Goal: Task Accomplishment & Management: Manage account settings

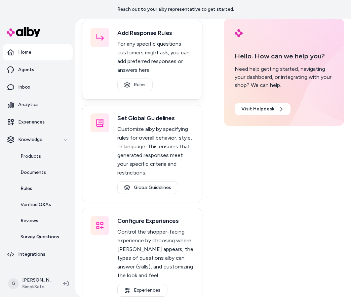
scroll to position [53, 0]
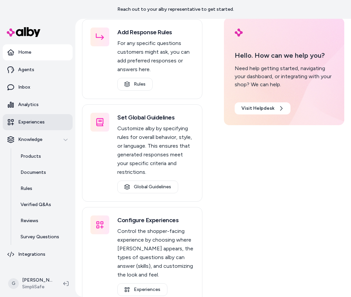
click at [21, 121] on p "Experiences" at bounding box center [31, 122] width 27 height 7
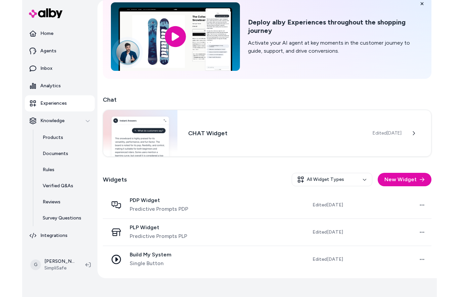
scroll to position [34, 0]
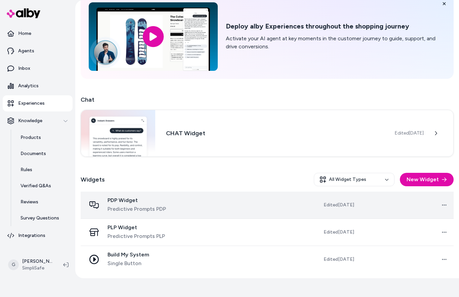
click at [133, 204] on span "PDP Widget" at bounding box center [136, 200] width 58 height 7
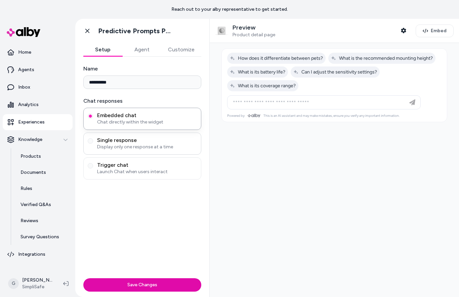
click at [151, 142] on span "Single response" at bounding box center [147, 140] width 100 height 7
click at [93, 142] on button "Single response Display only one response at a time" at bounding box center [90, 140] width 5 height 5
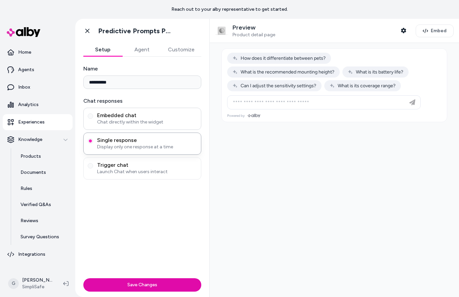
click at [149, 125] on span "Chat directly within the widget" at bounding box center [147, 122] width 100 height 7
click at [93, 119] on button "Embedded chat Chat directly within the widget" at bounding box center [90, 116] width 5 height 5
click at [144, 142] on span "Single response" at bounding box center [147, 140] width 100 height 7
click at [93, 142] on button "Single response Display only one response at a time" at bounding box center [90, 140] width 5 height 5
click at [171, 167] on span "Trigger chat" at bounding box center [147, 165] width 100 height 7
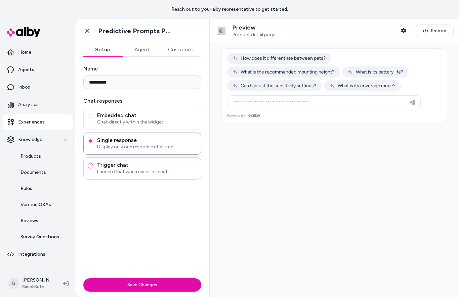
click at [93, 167] on button "Trigger chat Launch Chat when users interact" at bounding box center [90, 165] width 5 height 5
click at [168, 146] on span "Display only one response at a time" at bounding box center [147, 147] width 100 height 7
click at [93, 144] on button "Single response Display only one response at a time" at bounding box center [90, 140] width 5 height 5
click at [160, 122] on span "Chat directly within the widget" at bounding box center [147, 122] width 100 height 7
click at [93, 119] on button "Embedded chat Chat directly within the widget" at bounding box center [90, 116] width 5 height 5
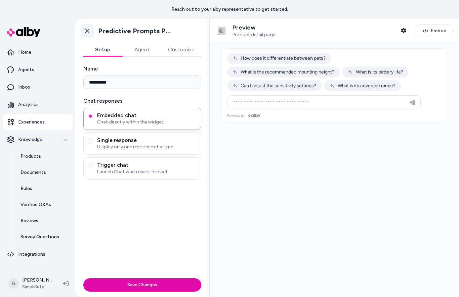
click at [89, 30] on icon at bounding box center [87, 31] width 7 height 7
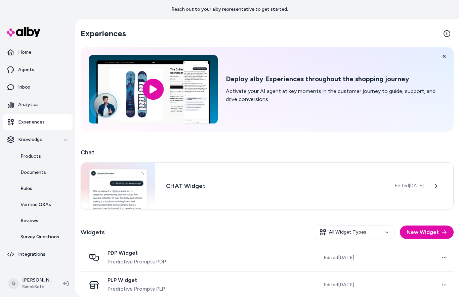
scroll to position [34, 0]
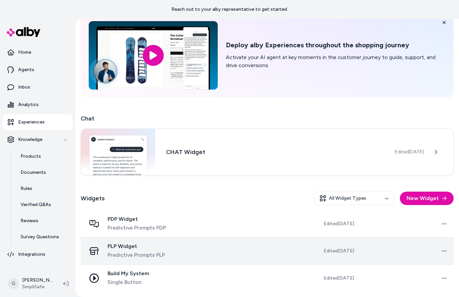
click at [126, 244] on span "PLP Widget" at bounding box center [135, 246] width 57 height 7
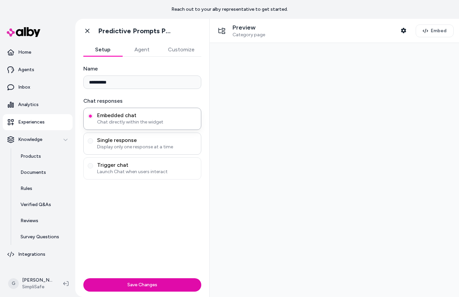
click at [146, 139] on span "Single response" at bounding box center [147, 140] width 100 height 7
click at [93, 139] on button "Single response Display only one response at a time" at bounding box center [90, 140] width 5 height 5
click at [141, 165] on span "Trigger chat" at bounding box center [147, 165] width 100 height 7
click at [93, 165] on button "Trigger chat Launch Chat when users interact" at bounding box center [90, 165] width 5 height 5
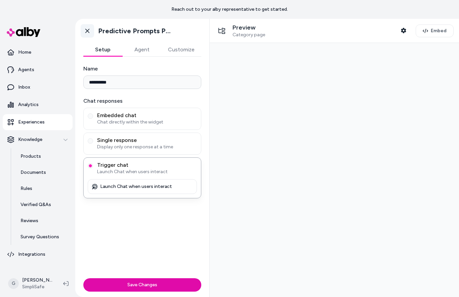
click at [88, 31] on icon at bounding box center [87, 31] width 7 height 7
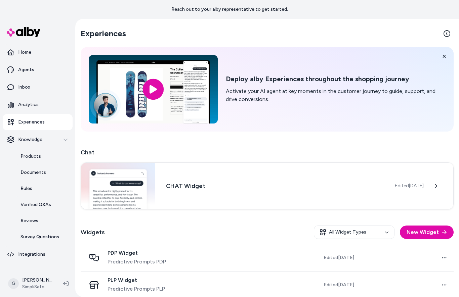
scroll to position [34, 0]
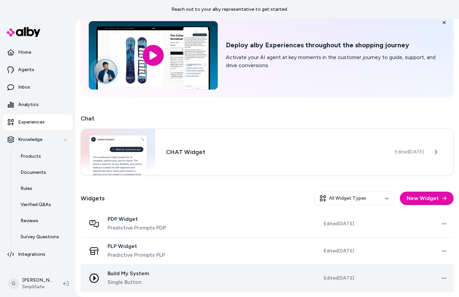
click at [142, 268] on td "Build My System Single Button" at bounding box center [134, 278] width 107 height 27
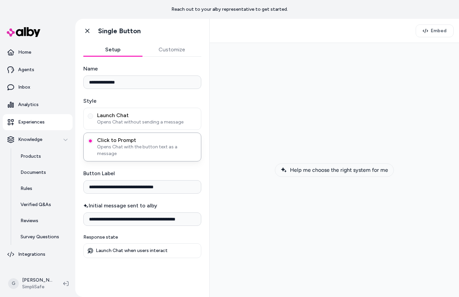
click at [320, 169] on span "Help me choose the right system for me" at bounding box center [339, 170] width 98 height 6
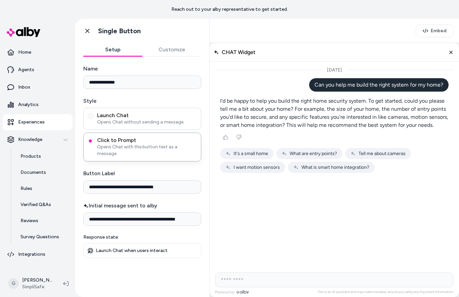
click at [140, 114] on span "Launch Chat" at bounding box center [147, 115] width 100 height 7
click at [93, 114] on button "Launch Chat Opens Chat without sending a message" at bounding box center [90, 116] width 5 height 5
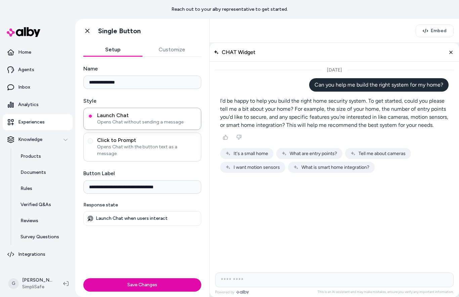
click at [138, 141] on span "Click to Prompt" at bounding box center [147, 140] width 100 height 7
click at [93, 141] on button "Click to Prompt Opens Chat with the button text as a message" at bounding box center [90, 140] width 5 height 5
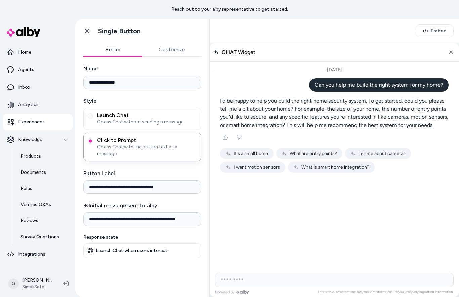
click at [174, 49] on button "Customize" at bounding box center [171, 49] width 59 height 13
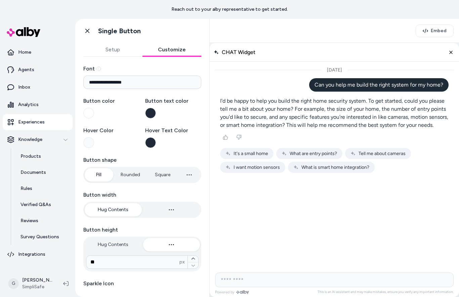
click at [113, 51] on button "Setup" at bounding box center [112, 49] width 59 height 13
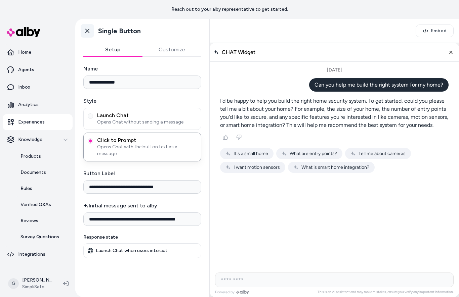
click at [84, 30] on icon at bounding box center [87, 31] width 7 height 7
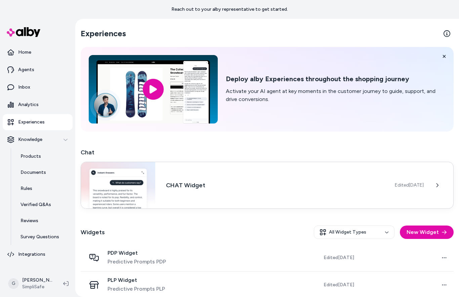
scroll to position [34, 0]
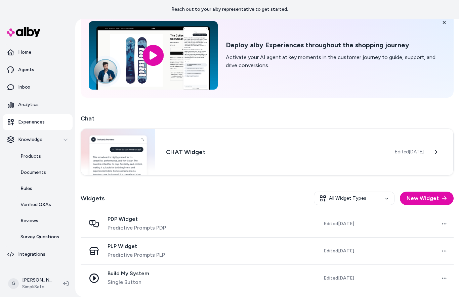
click at [37, 121] on p "Experiences" at bounding box center [31, 122] width 27 height 7
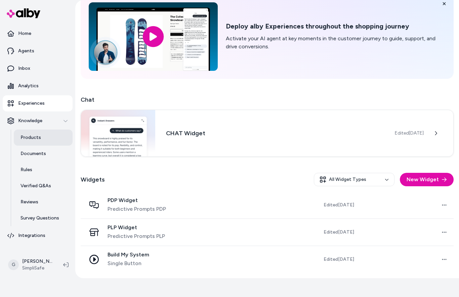
click at [42, 138] on link "Products" at bounding box center [43, 138] width 59 height 16
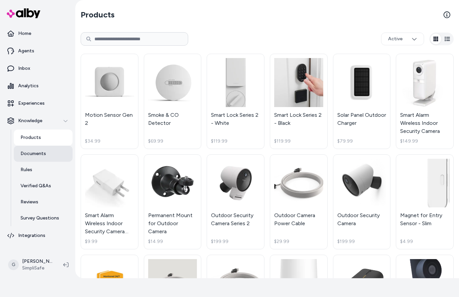
click at [28, 152] on p "Documents" at bounding box center [33, 153] width 26 height 7
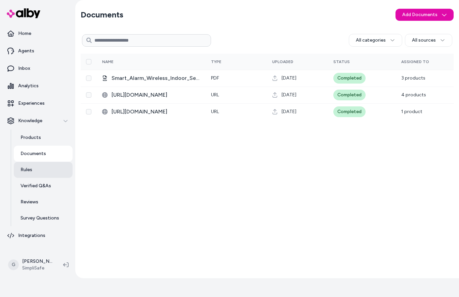
click at [27, 172] on p "Rules" at bounding box center [26, 170] width 12 height 7
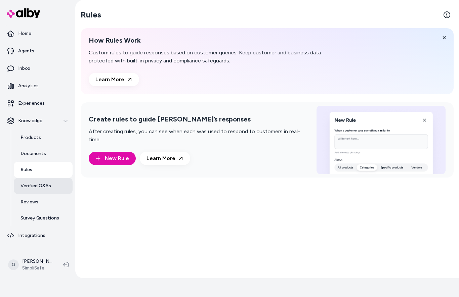
click at [38, 193] on link "Verified Q&As" at bounding box center [43, 186] width 59 height 16
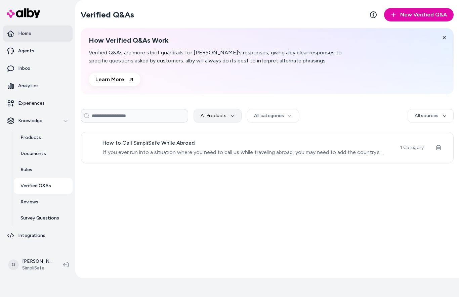
click at [22, 39] on link "Home" at bounding box center [38, 34] width 70 height 16
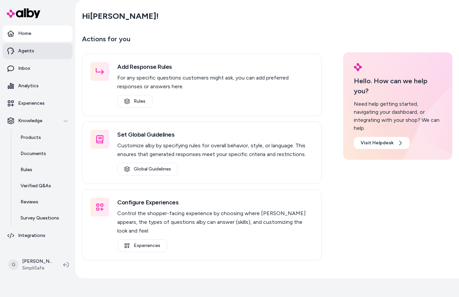
click at [28, 50] on p "Agents" at bounding box center [26, 51] width 16 height 7
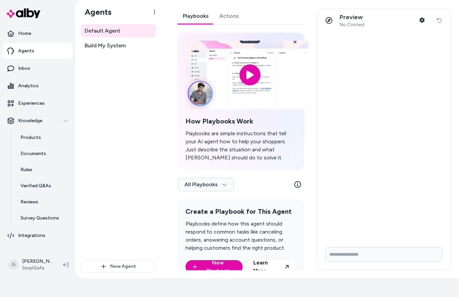
scroll to position [19, 0]
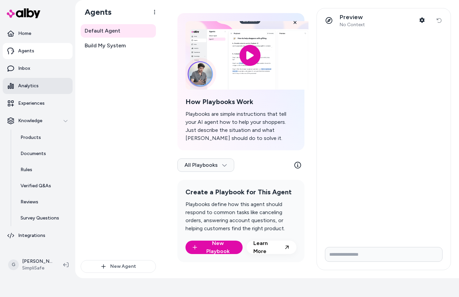
click at [35, 88] on p "Analytics" at bounding box center [28, 86] width 20 height 7
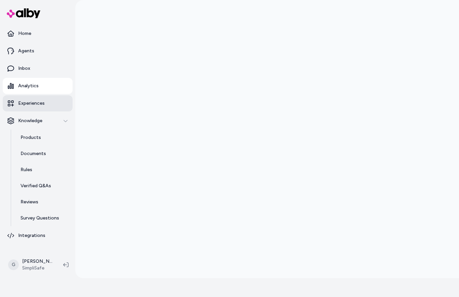
click at [35, 103] on p "Experiences" at bounding box center [31, 103] width 27 height 7
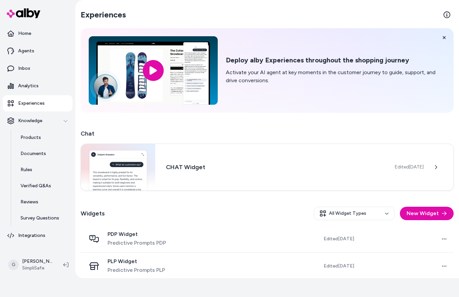
scroll to position [34, 0]
